Goal: Navigation & Orientation: Find specific page/section

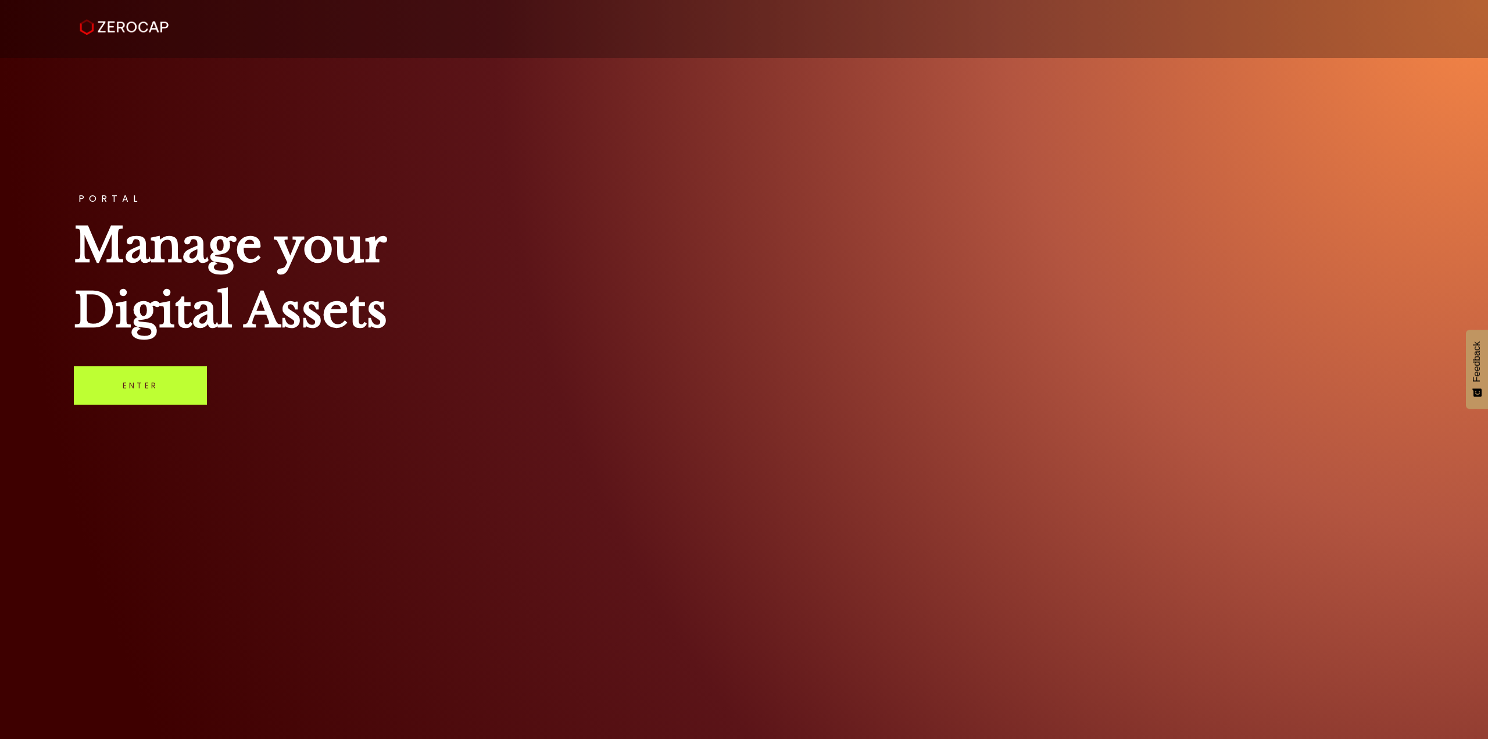
click at [95, 378] on link "Enter" at bounding box center [140, 385] width 133 height 38
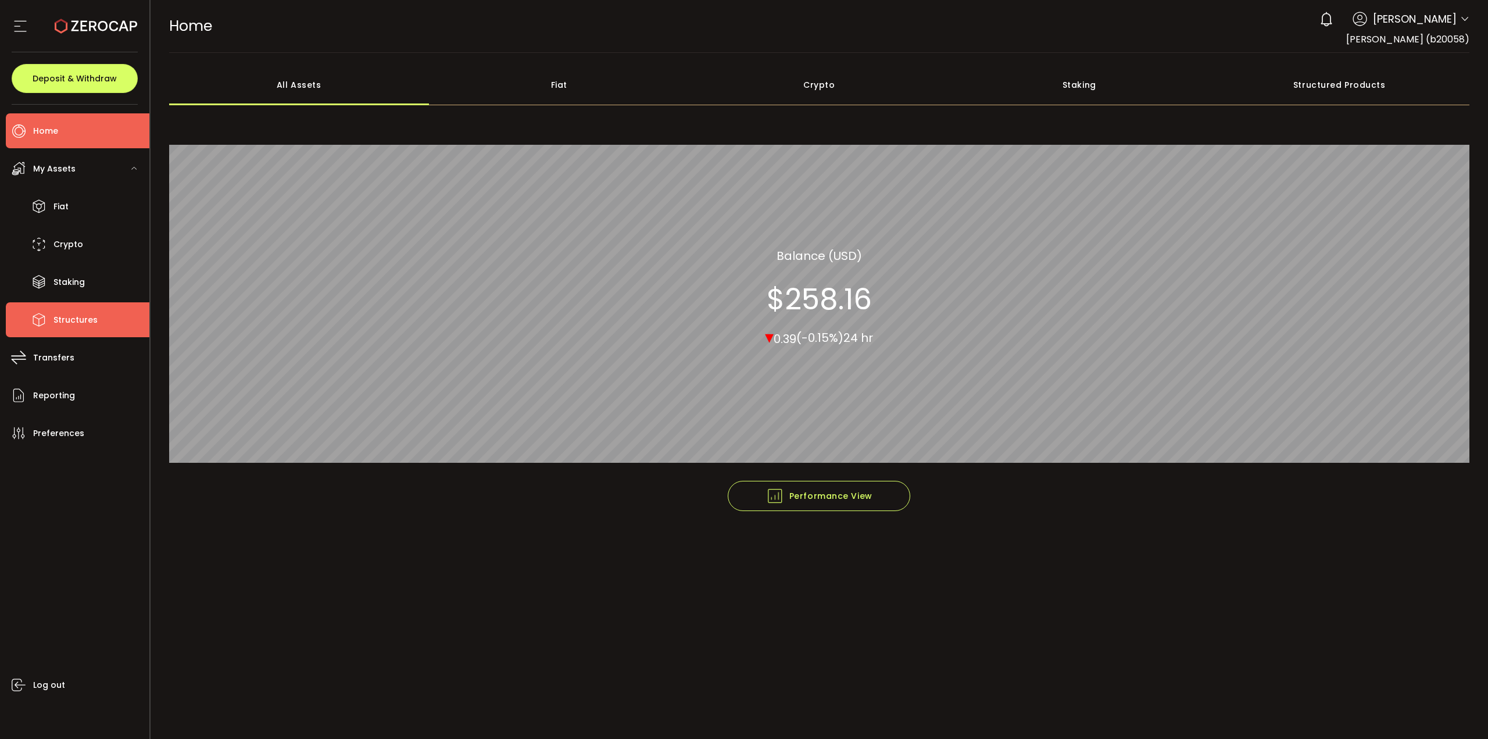
click at [66, 320] on span "Structures" at bounding box center [75, 320] width 44 height 17
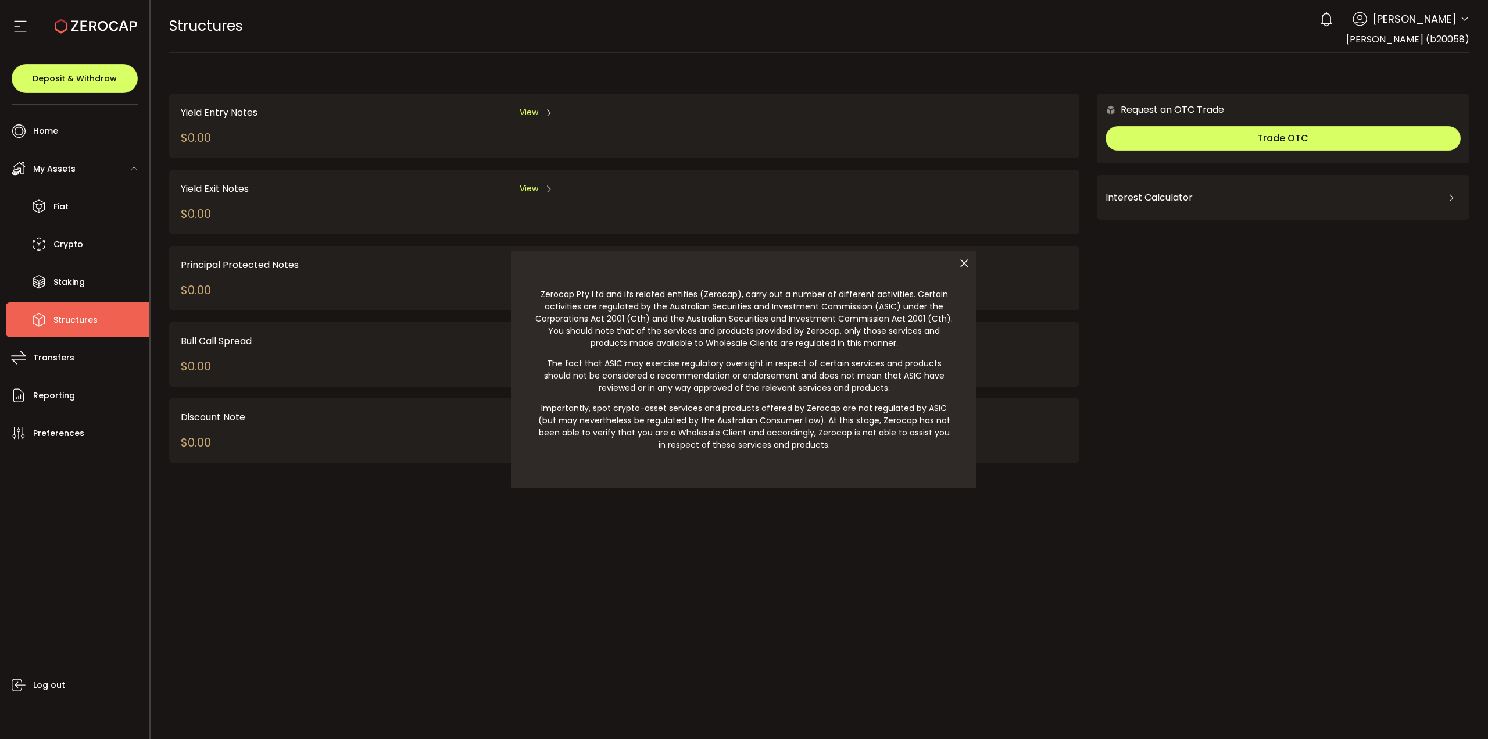
click at [959, 264] on icon at bounding box center [964, 263] width 24 height 24
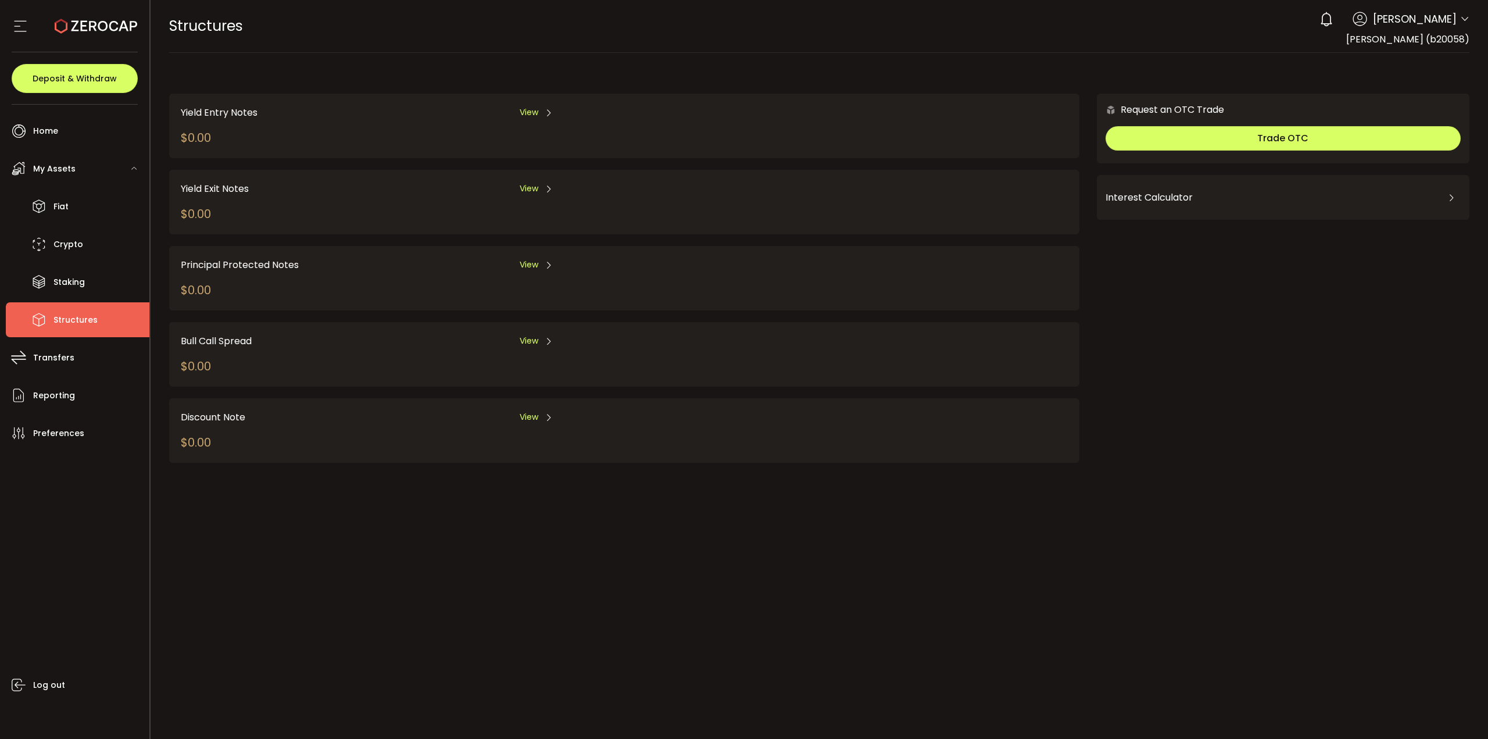
click at [383, 144] on div "Yield Entry Notes View $0.00" at bounding box center [624, 126] width 910 height 65
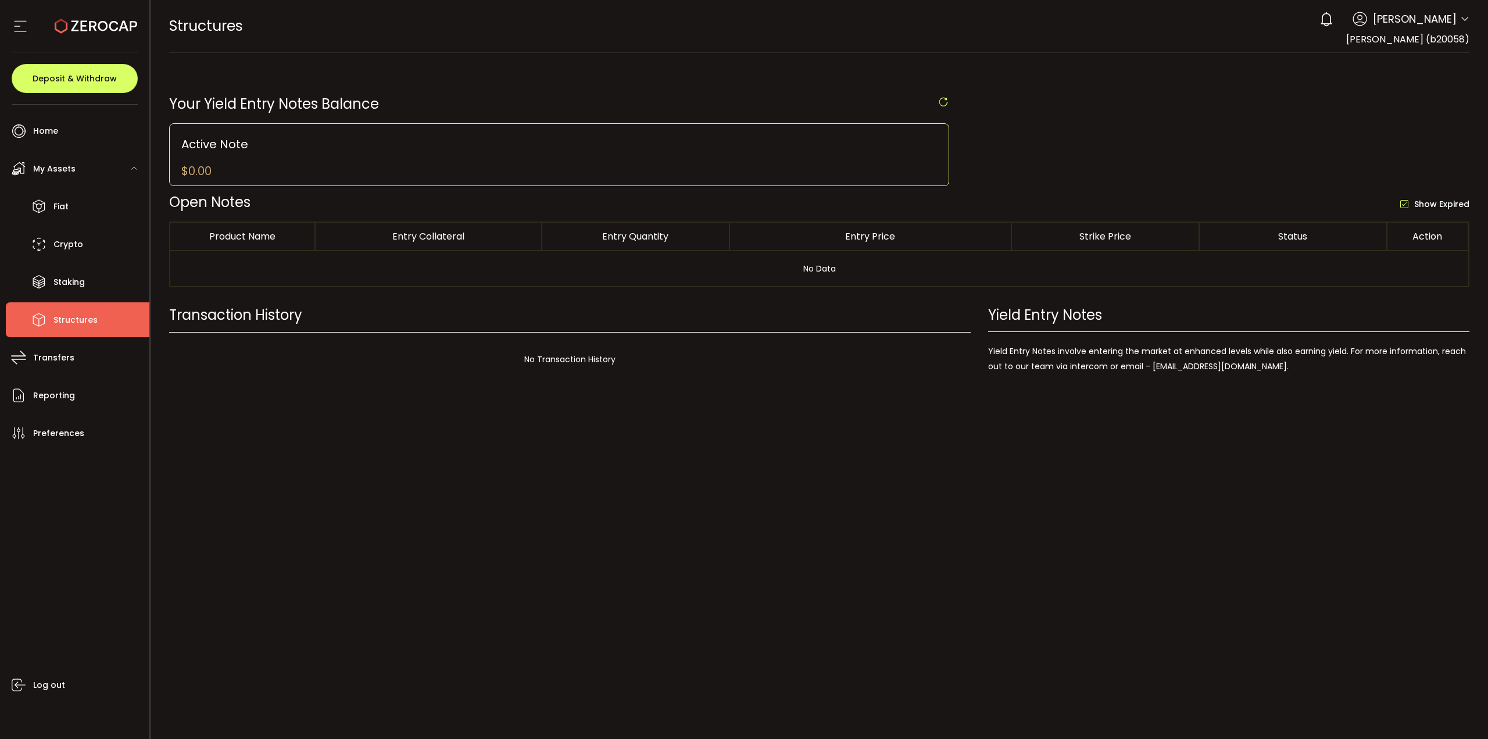
drag, startPoint x: 1058, startPoint y: 248, endPoint x: 241, endPoint y: 563, distance: 875.6
click at [242, 562] on section "PDF is being processed and will download to your computer STRUCTURES Buy Power …" at bounding box center [820, 369] width 1338 height 739
click at [78, 281] on span "Staking" at bounding box center [68, 282] width 31 height 17
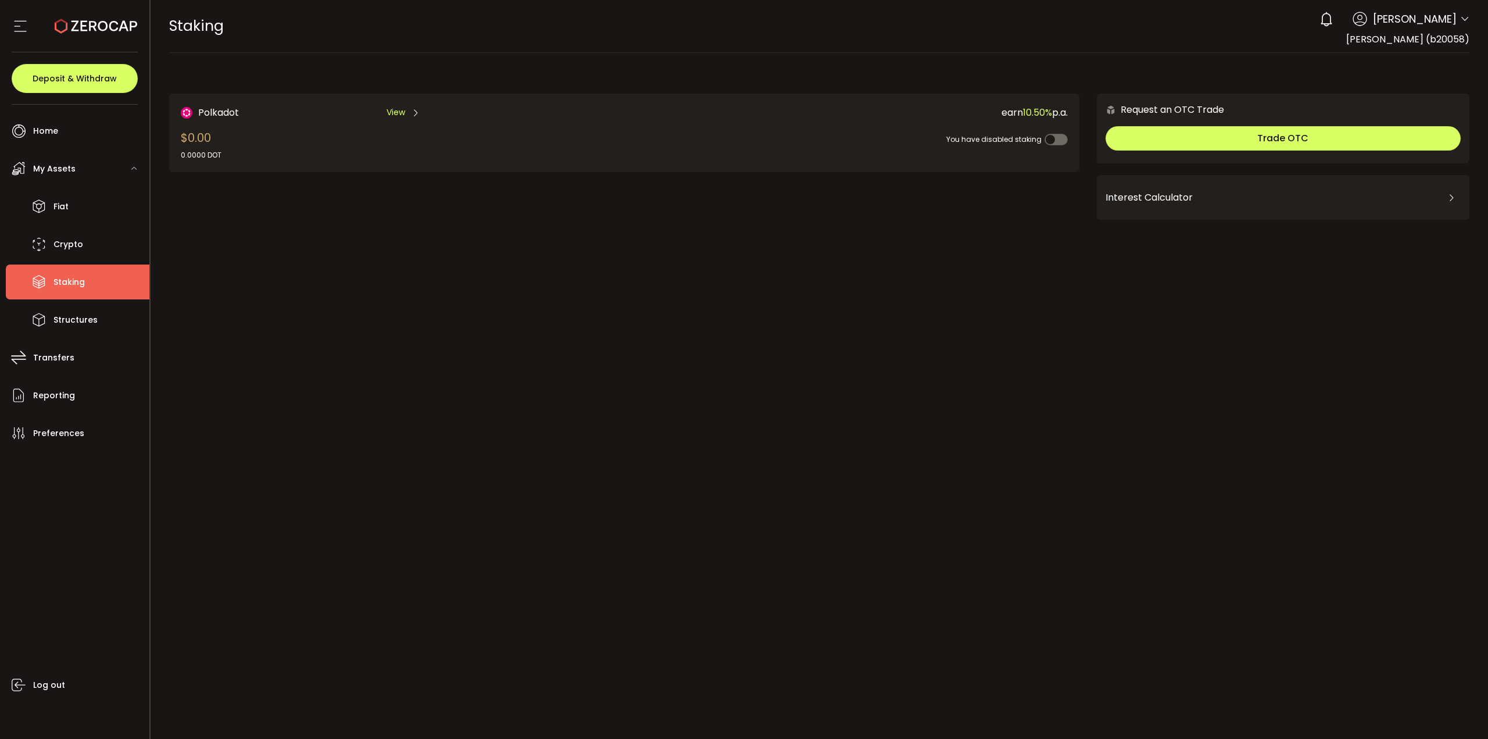
click at [266, 158] on div "Polkadot View $0.00 0.0000 DOT" at bounding box center [380, 132] width 399 height 55
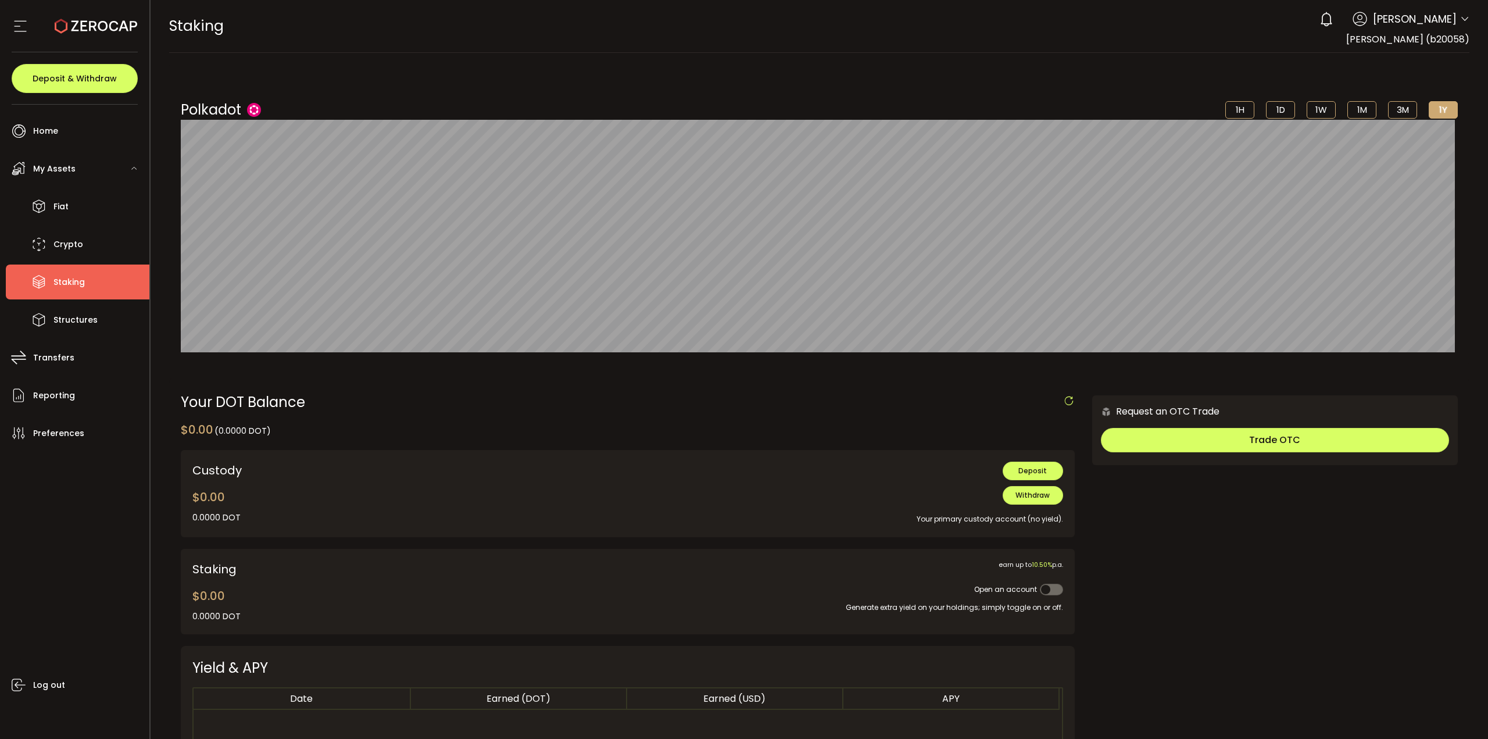
click at [19, 27] on icon at bounding box center [20, 25] width 17 height 17
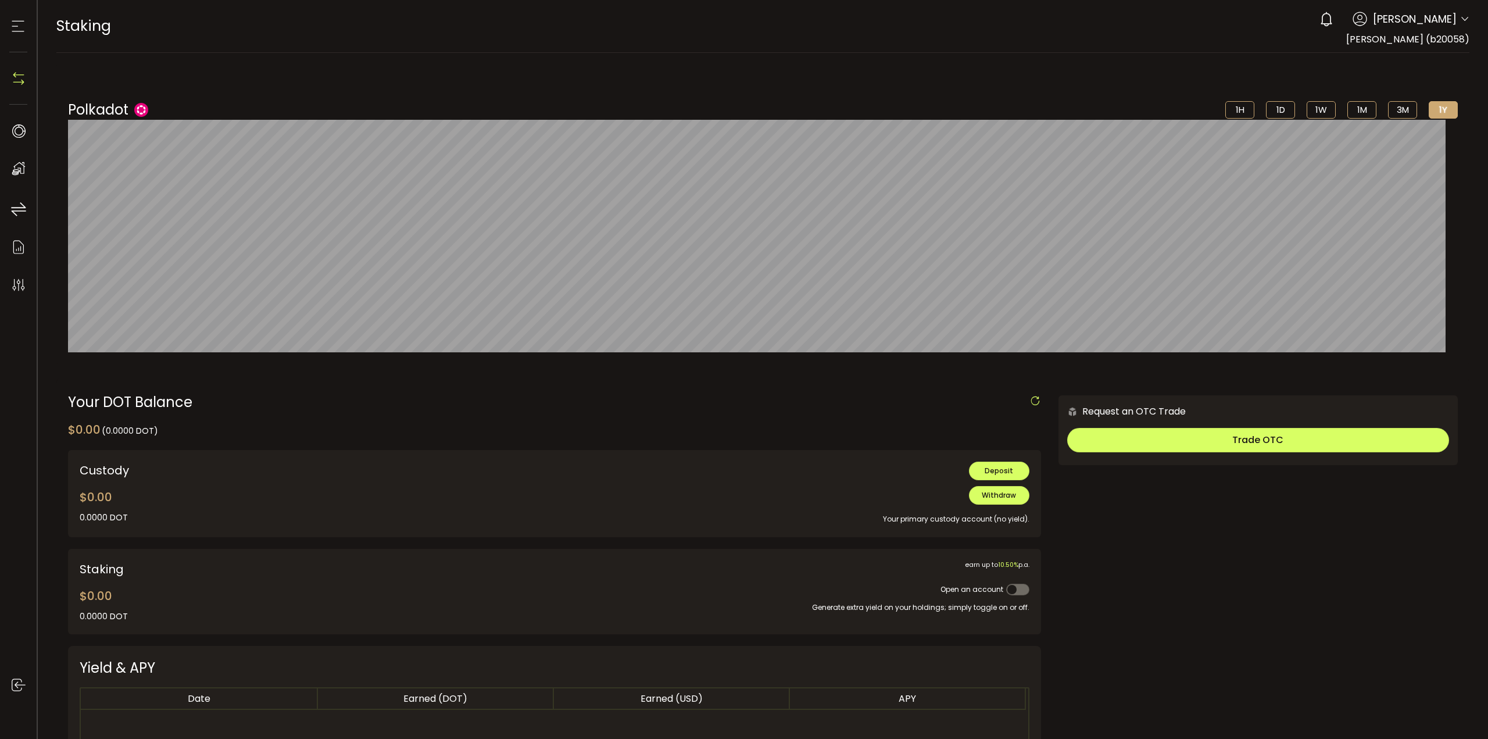
click at [19, 27] on icon at bounding box center [17, 25] width 17 height 17
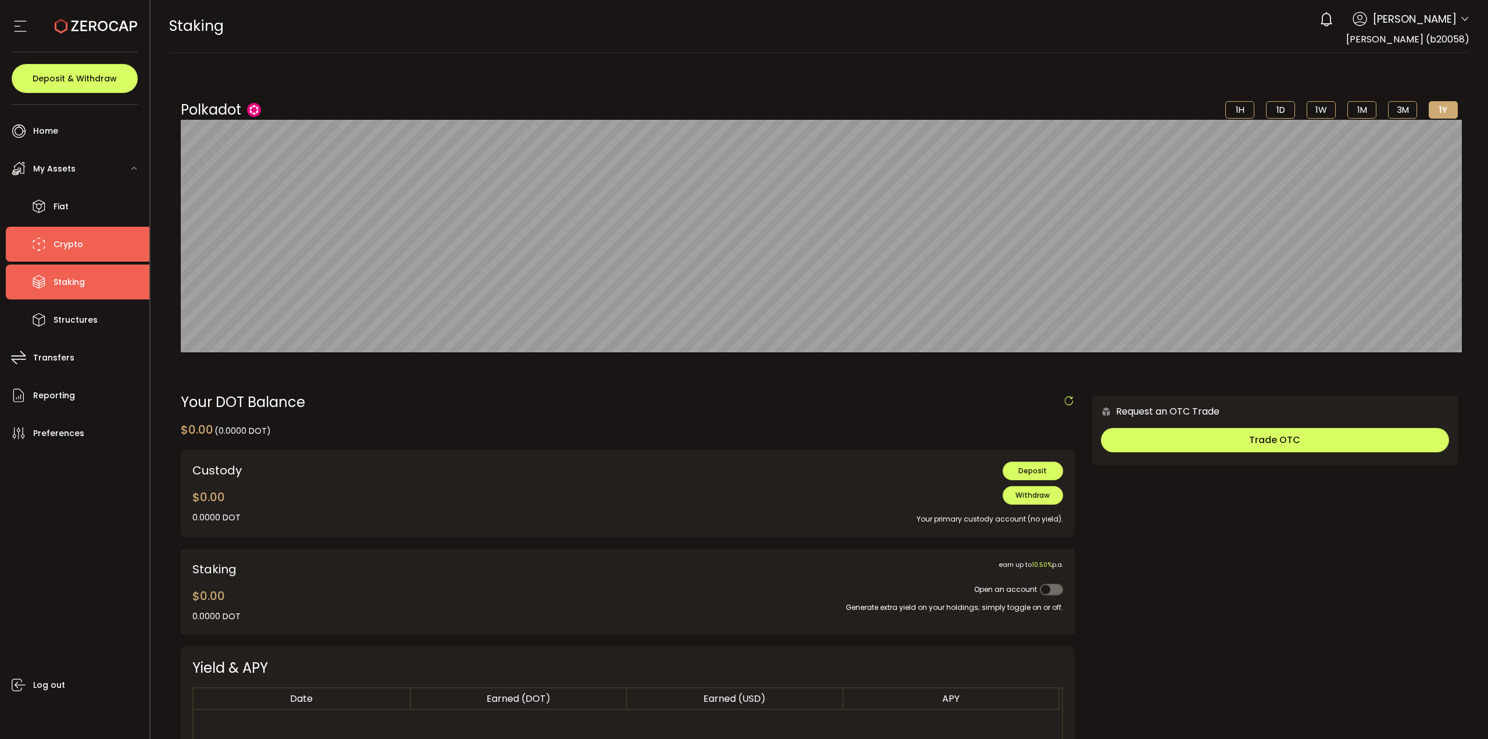
click at [69, 242] on span "Crypto" at bounding box center [68, 244] width 30 height 17
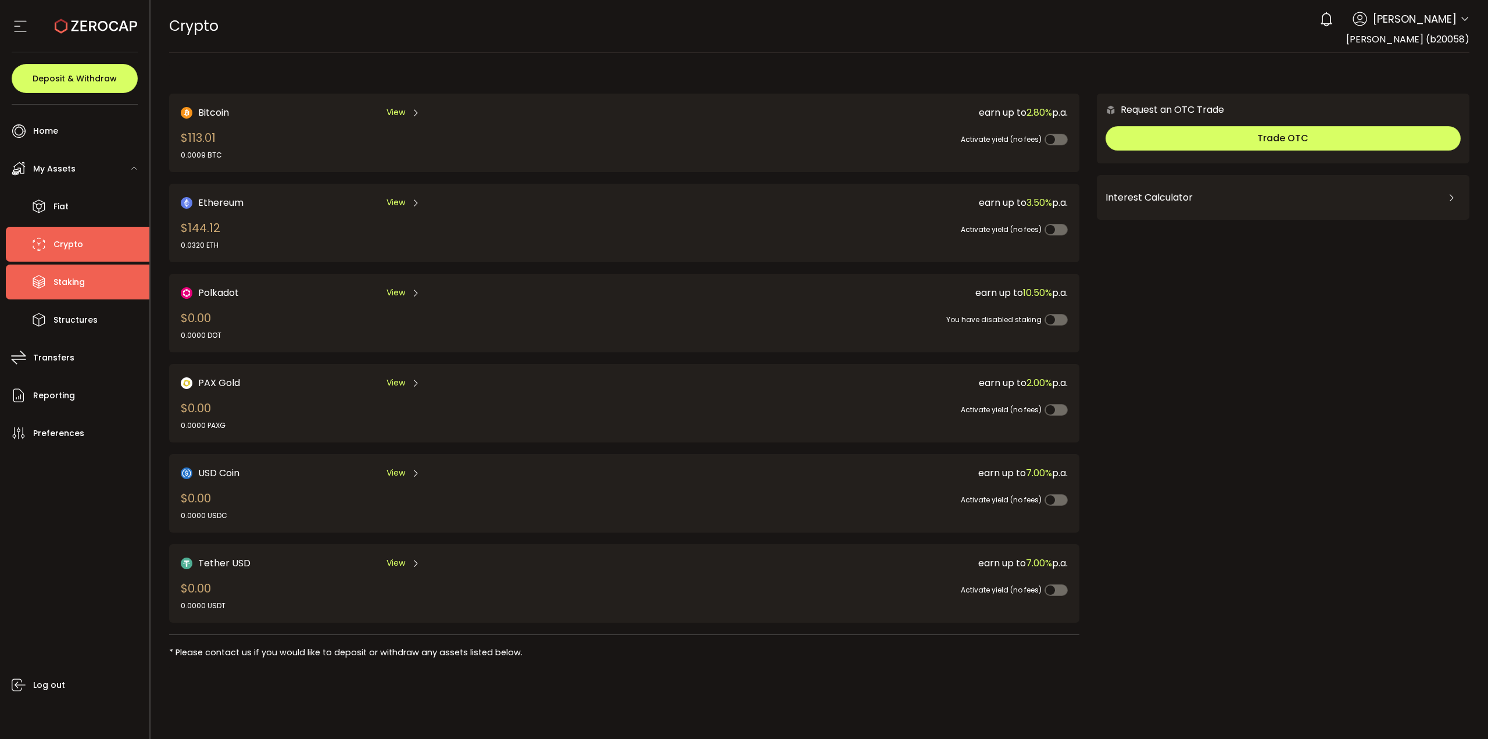
click at [65, 282] on span "Staking" at bounding box center [68, 282] width 31 height 17
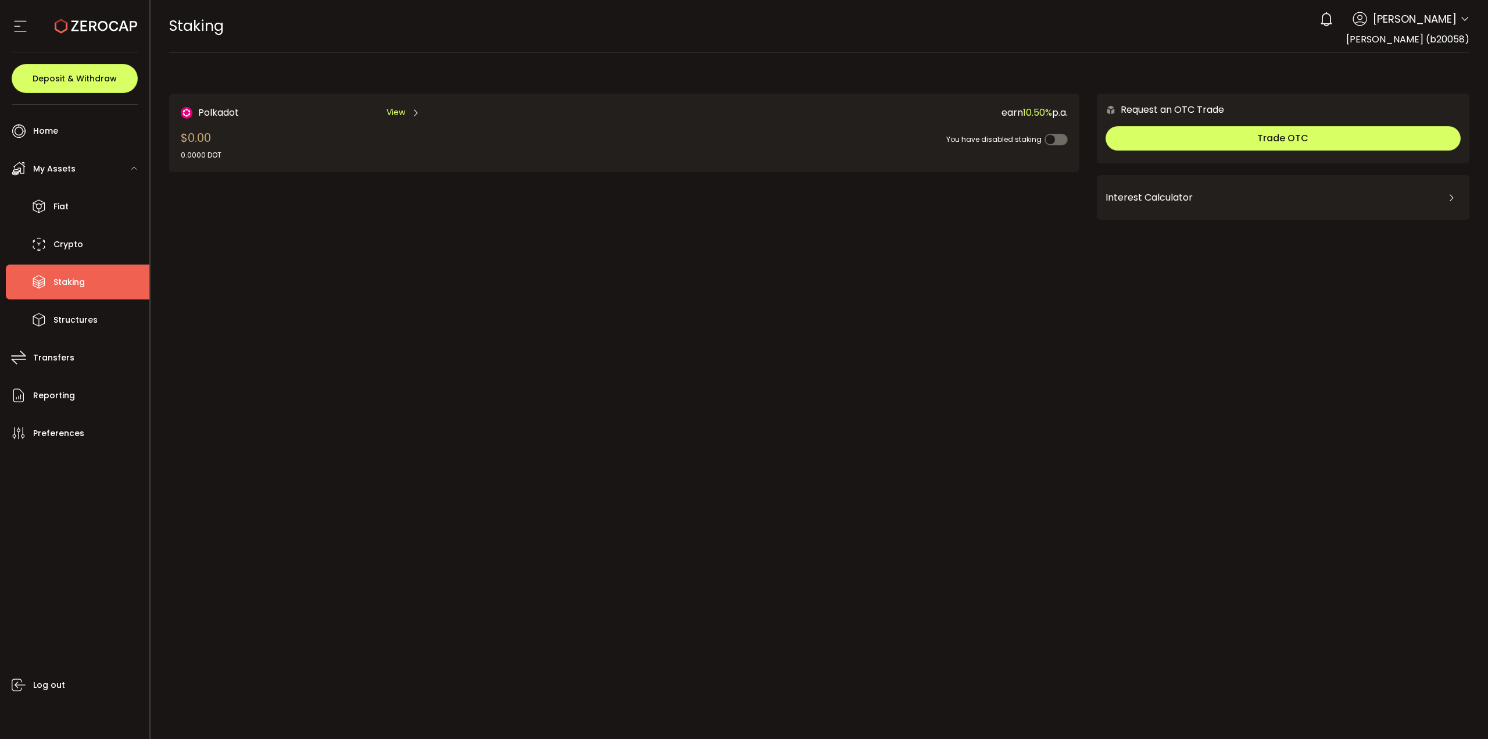
click at [696, 123] on div "You have disabled staking" at bounding box center [832, 133] width 470 height 26
click at [1050, 144] on div "earn 10.50% p.a. You have disabled staking" at bounding box center [832, 132] width 470 height 55
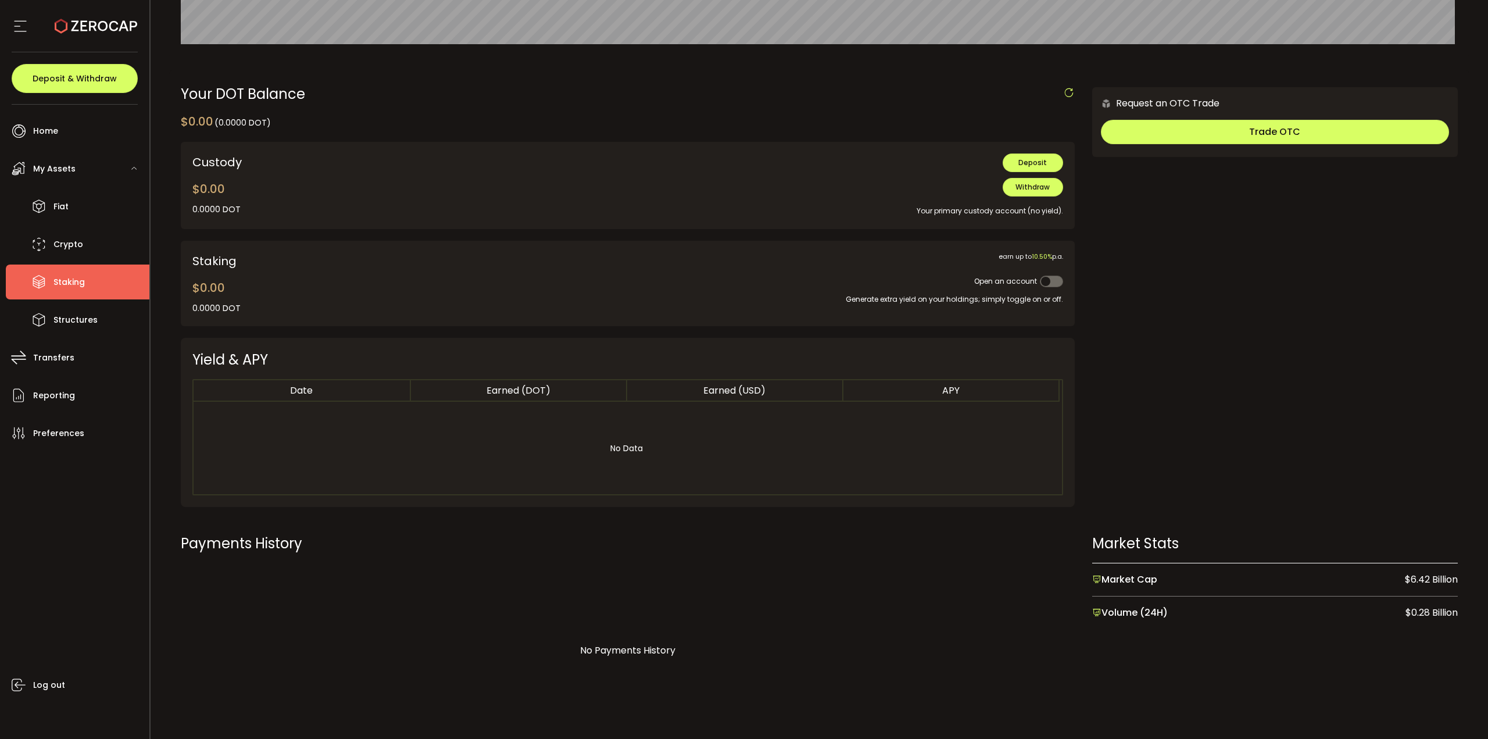
scroll to position [342, 0]
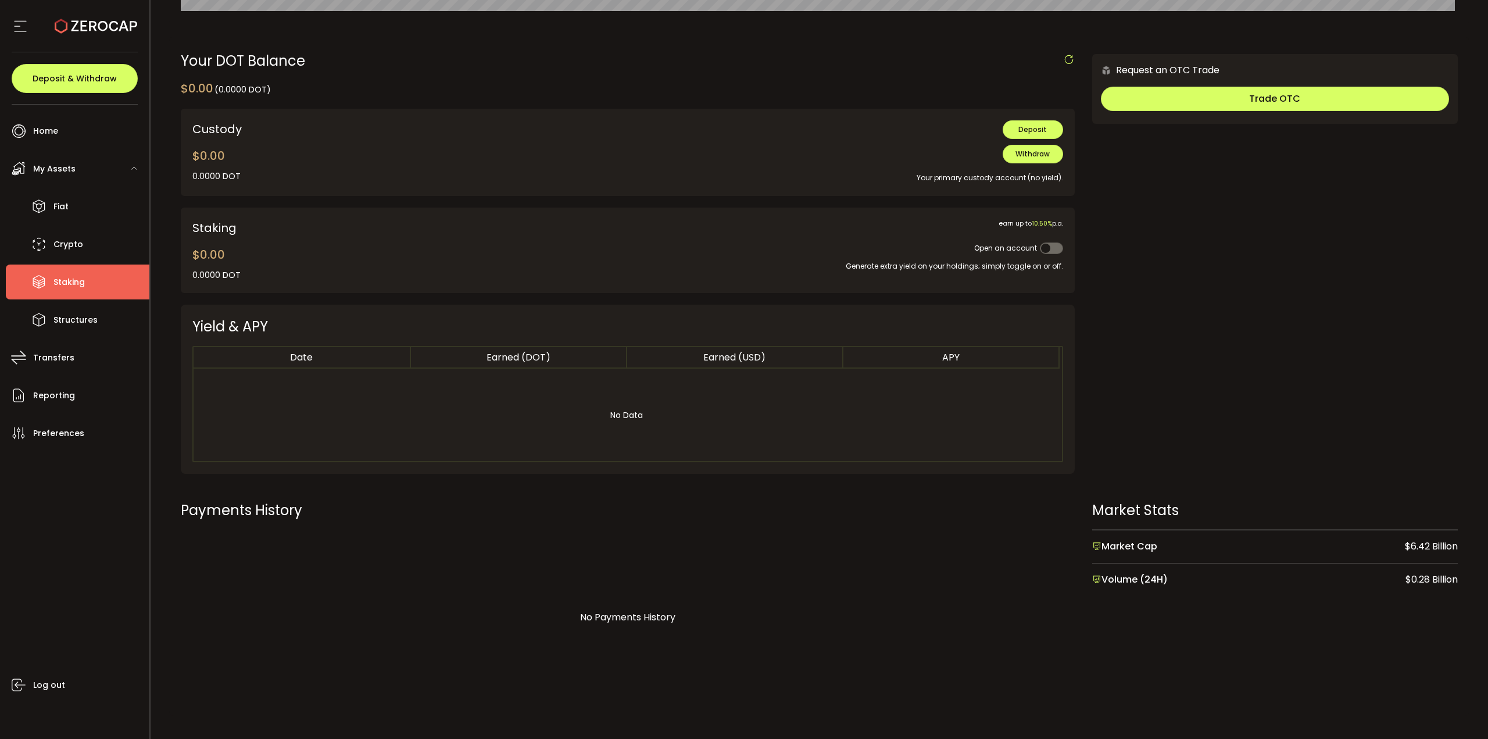
click at [1045, 245] on span at bounding box center [1051, 248] width 23 height 12
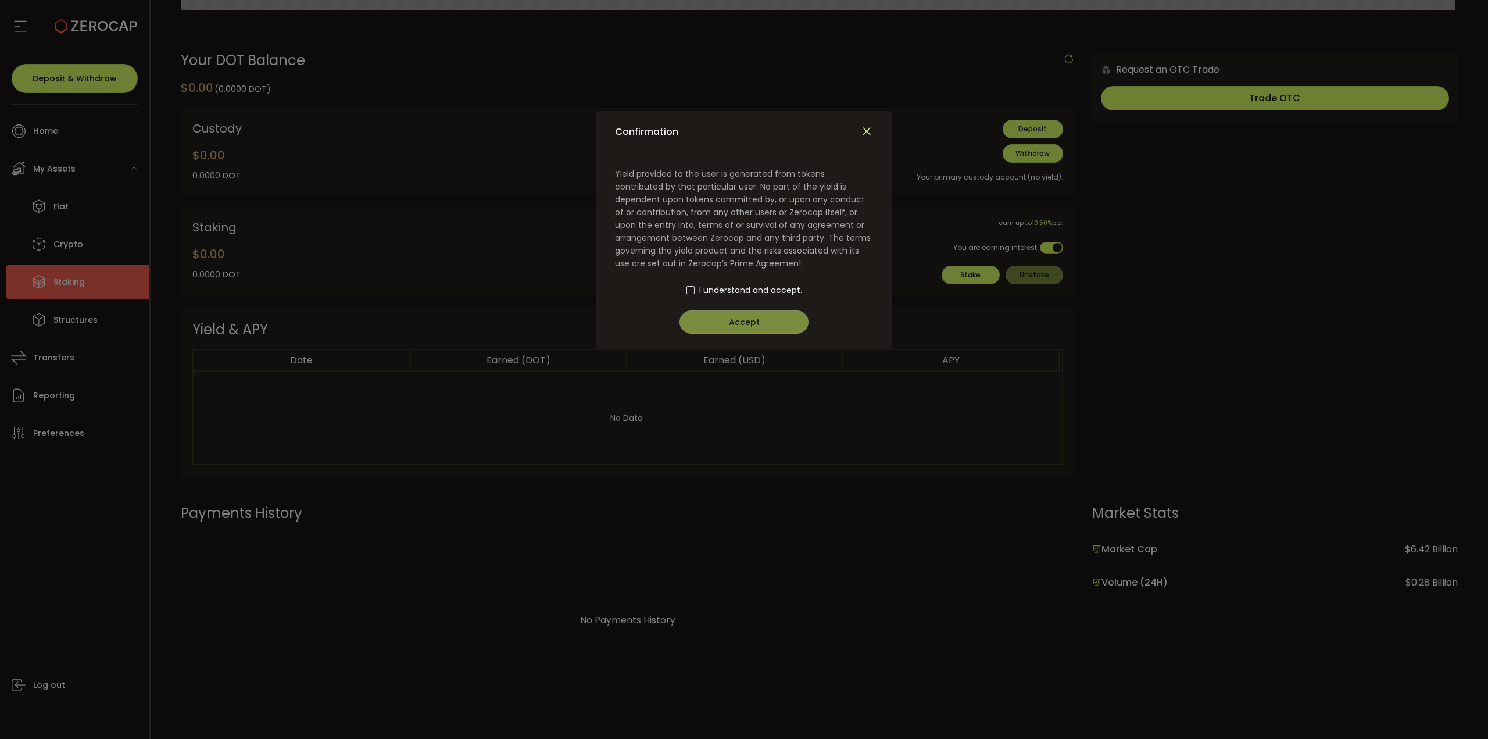
click at [861, 130] on icon "Close" at bounding box center [866, 131] width 13 height 13
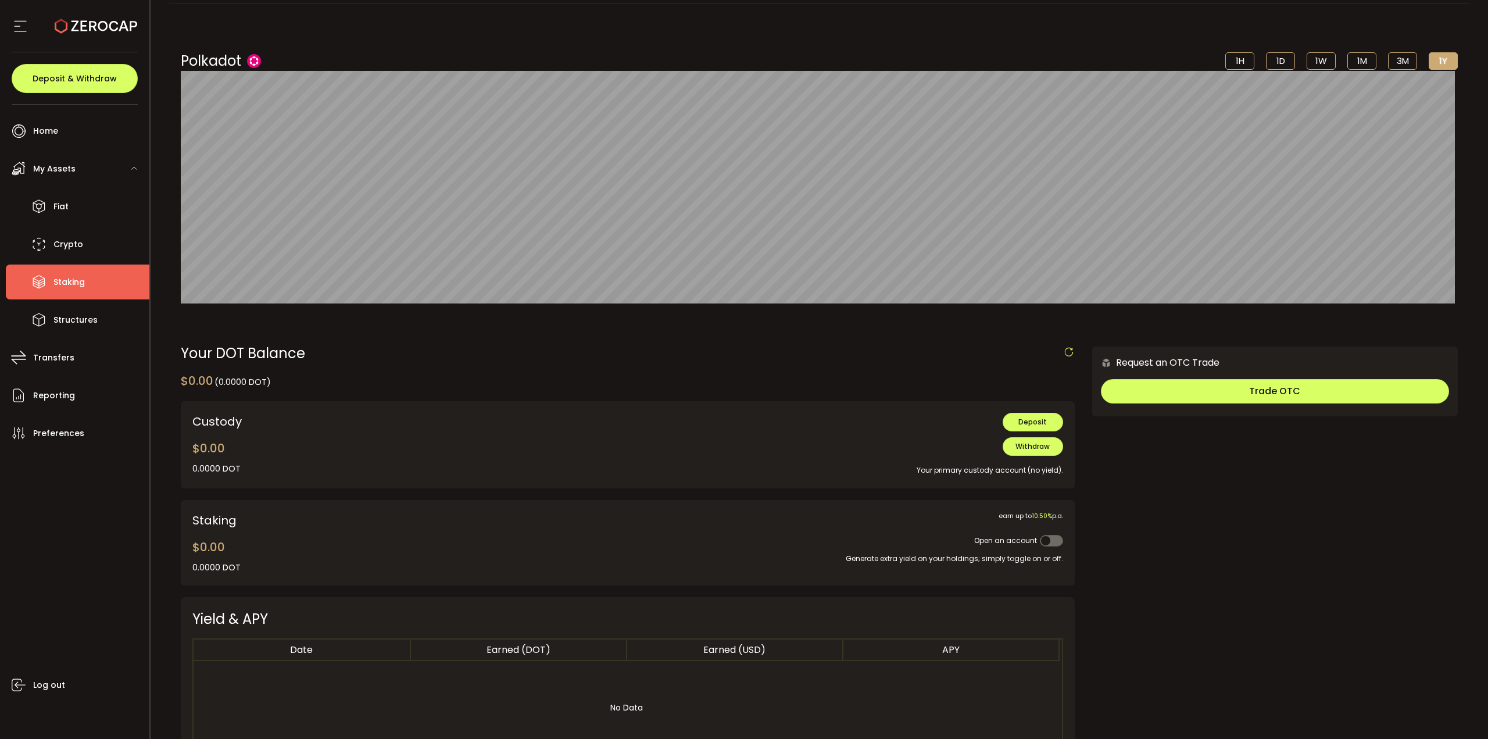
scroll to position [0, 0]
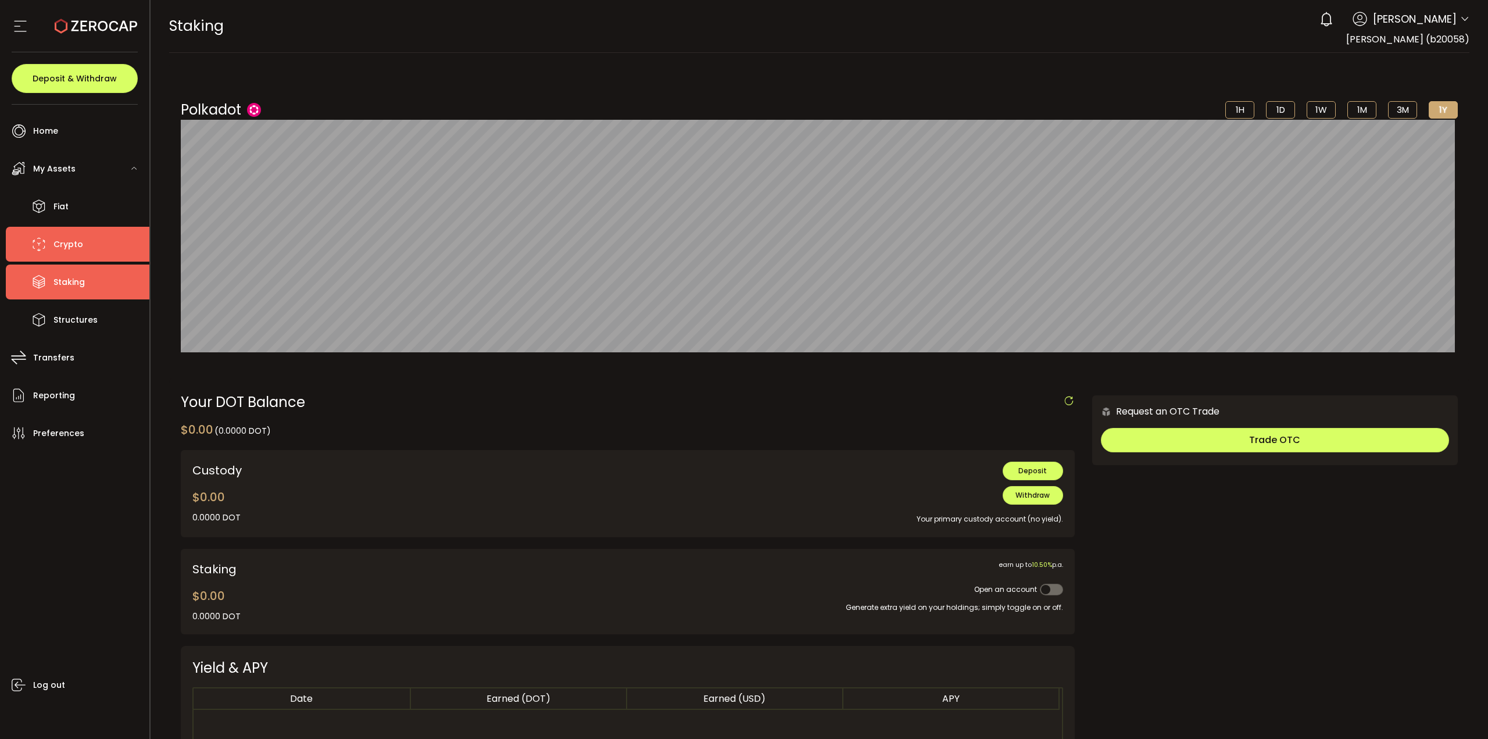
click at [108, 241] on li "Crypto" at bounding box center [78, 244] width 144 height 35
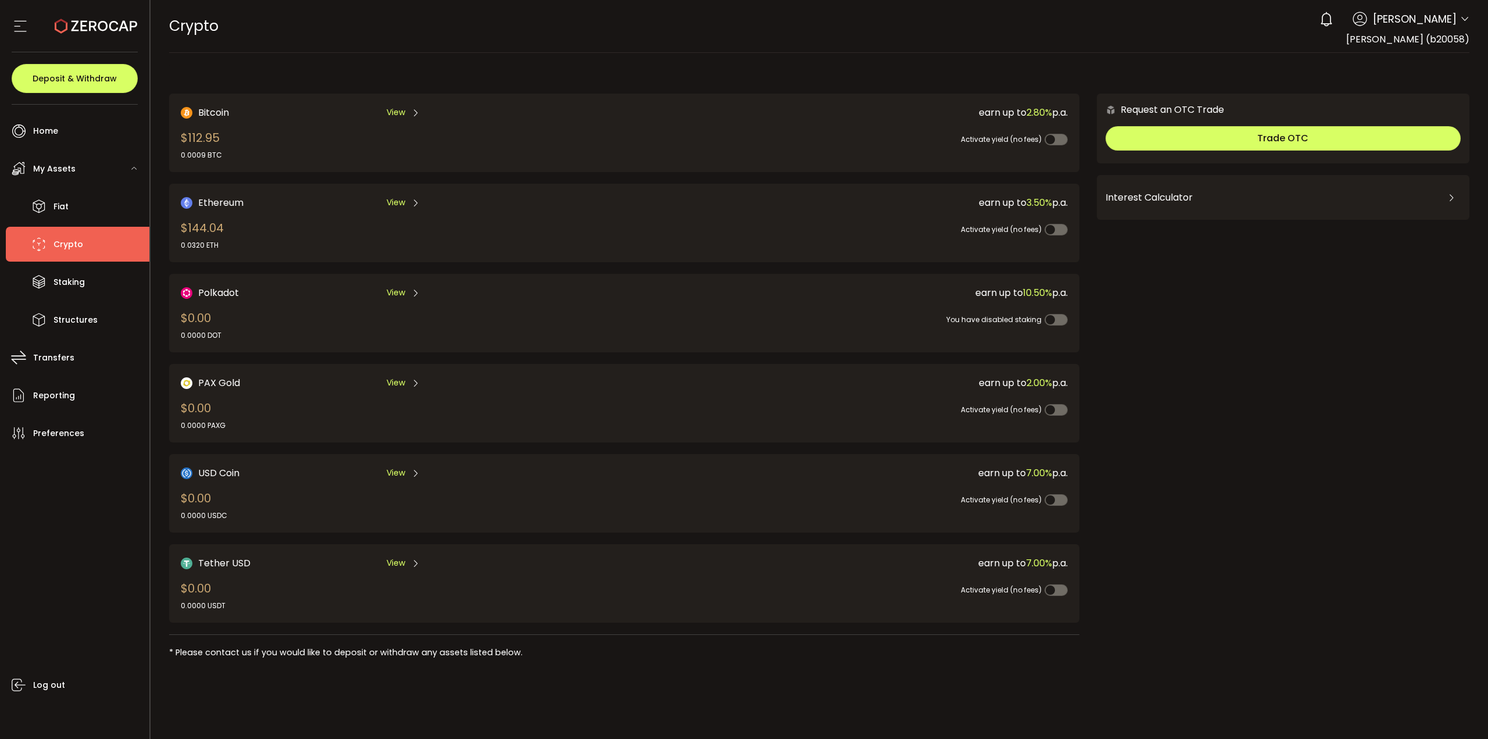
click at [0, 195] on ul "Home Trading My Assets Fiat Crypto Staking Structures Transfers Reporting Prefe…" at bounding box center [74, 422] width 149 height 634
click at [40, 199] on icon at bounding box center [38, 206] width 17 height 17
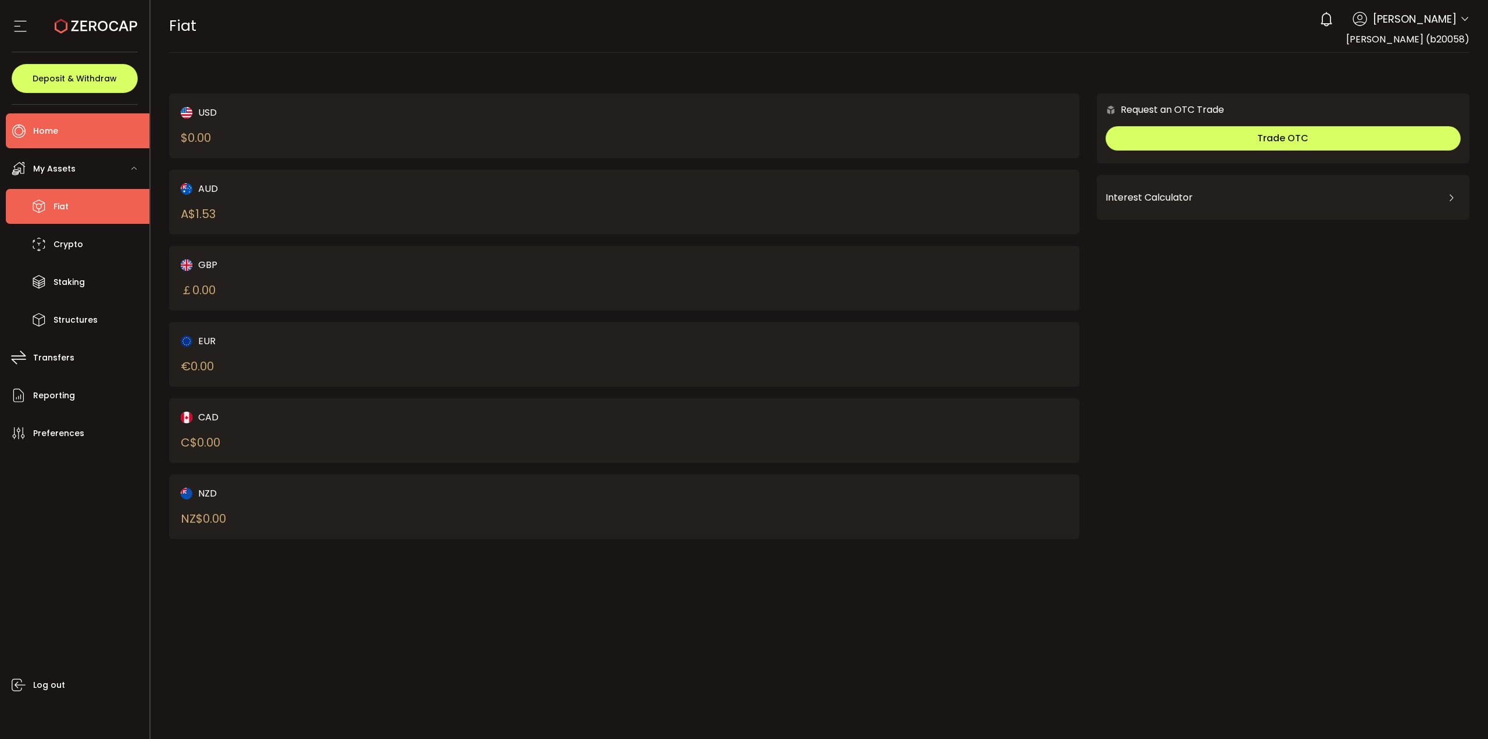
click at [57, 132] on span "Home" at bounding box center [45, 131] width 25 height 17
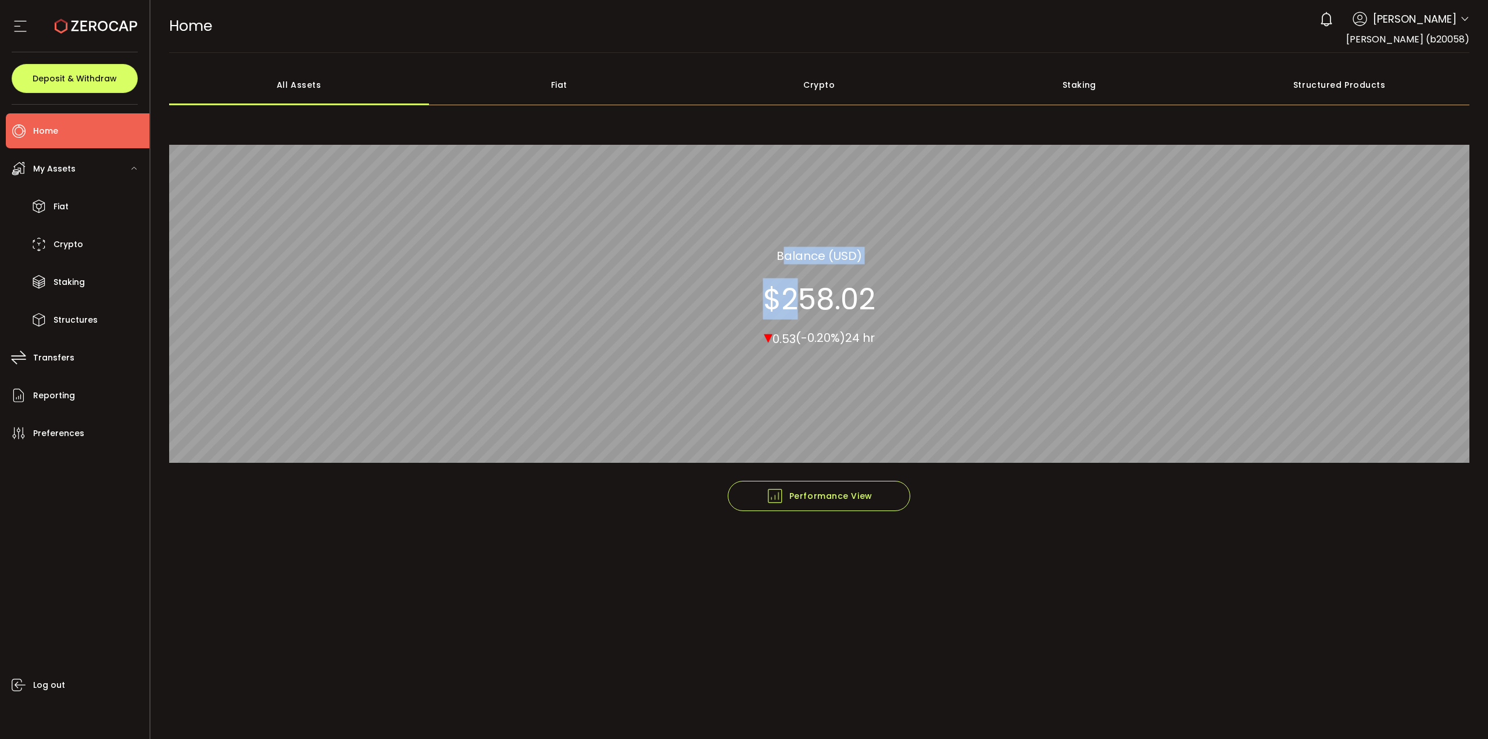
click at [885, 305] on div "All_Assets Balance (USD) $258.02 ▾ 0.53 (-0.20%) 24 hr" at bounding box center [819, 296] width 1301 height 367
